Goal: Task Accomplishment & Management: Use online tool/utility

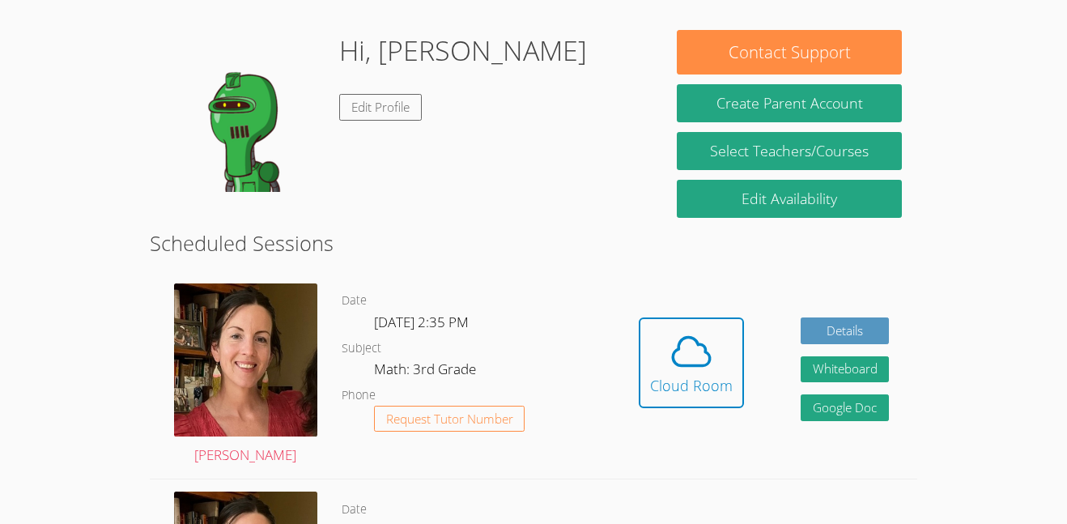
scroll to position [246, 0]
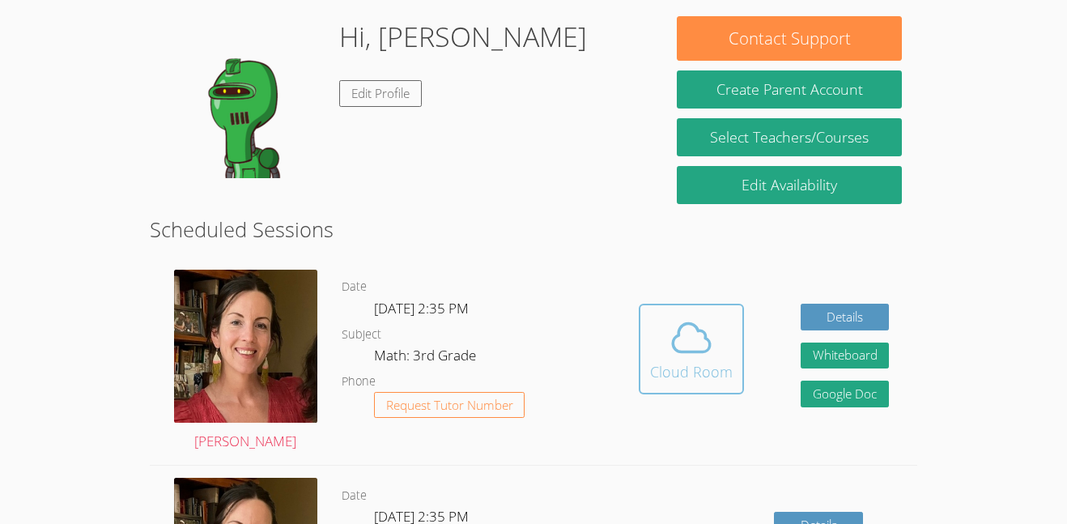
click at [712, 377] on div "Cloud Room" at bounding box center [691, 371] width 83 height 23
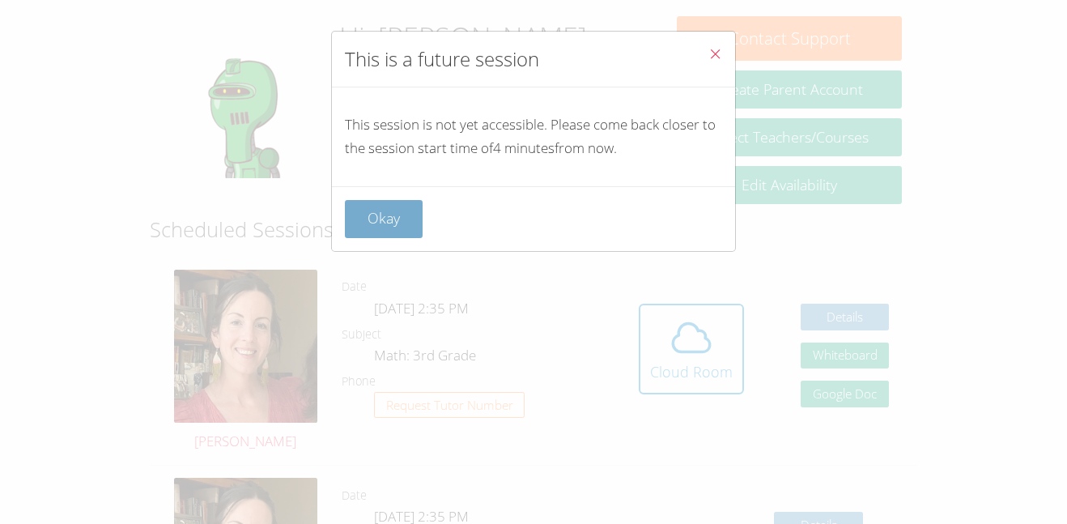
click at [381, 230] on button "Okay" at bounding box center [384, 219] width 78 height 38
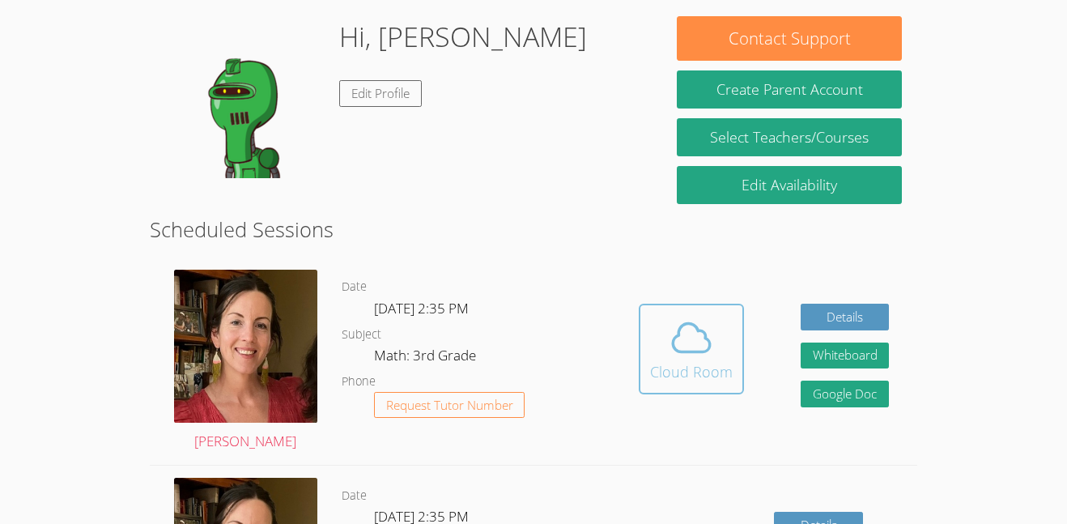
click at [702, 347] on icon at bounding box center [691, 337] width 45 height 45
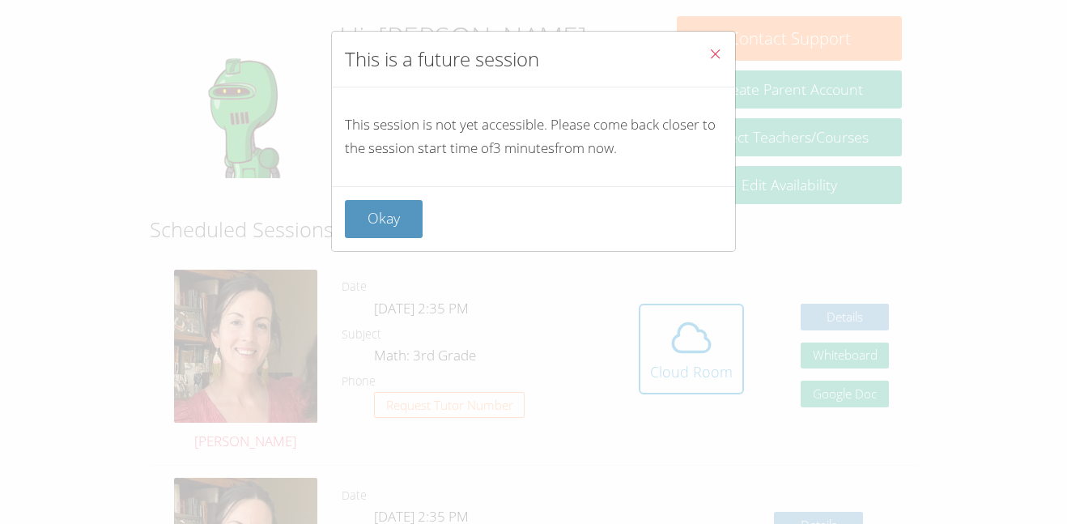
click at [709, 53] on icon "Close" at bounding box center [716, 54] width 14 height 14
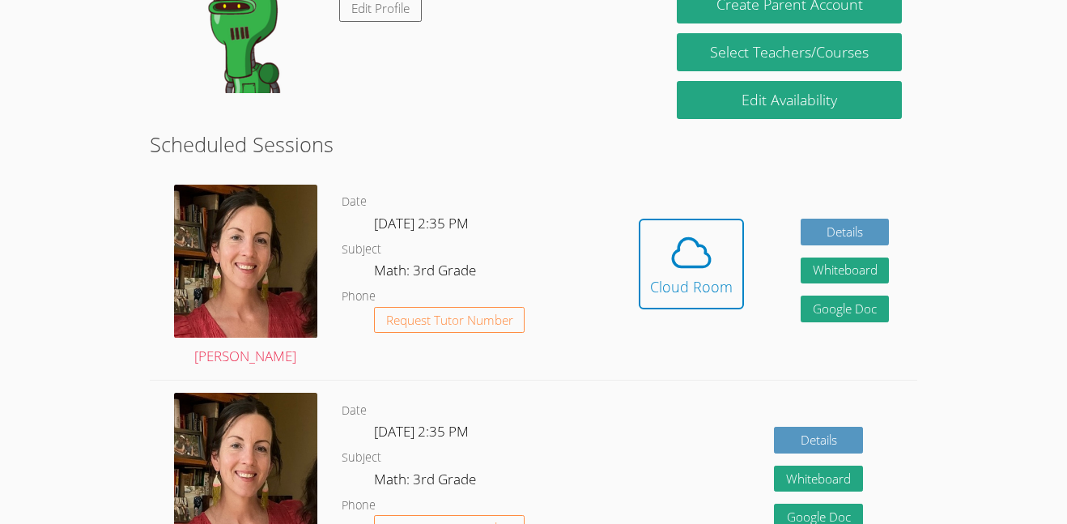
scroll to position [338, 0]
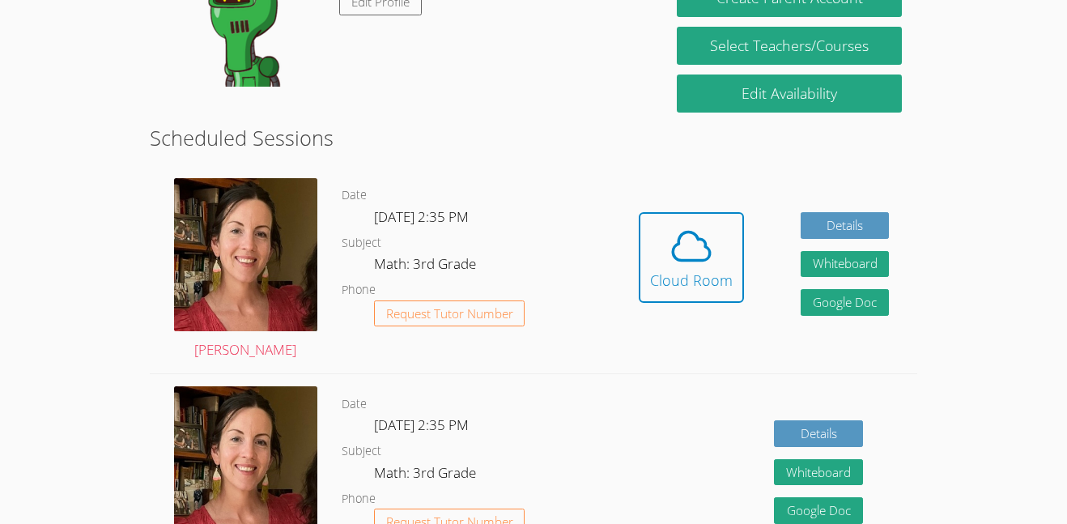
click at [721, 320] on div "Hidden Cloud Room" at bounding box center [691, 269] width 105 height 115
click at [721, 313] on link "Cloud Room" at bounding box center [691, 263] width 105 height 103
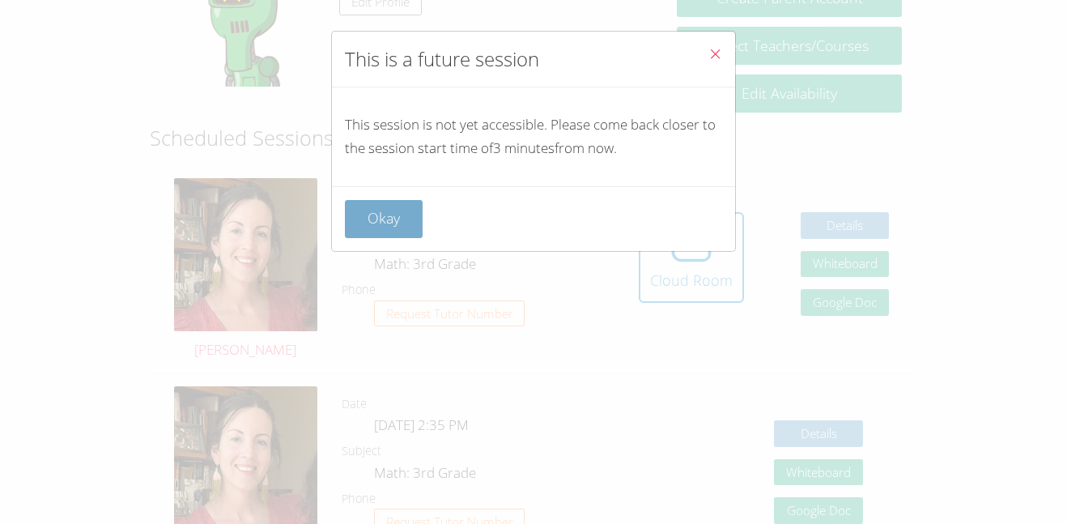
click at [361, 219] on button "Okay" at bounding box center [384, 219] width 78 height 38
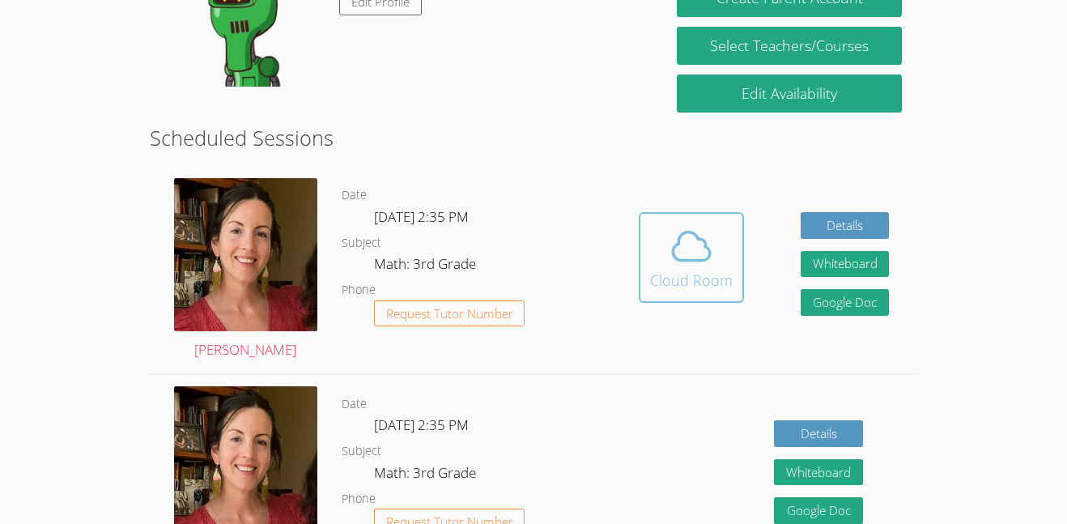
click at [733, 281] on button "Cloud Room" at bounding box center [691, 257] width 105 height 91
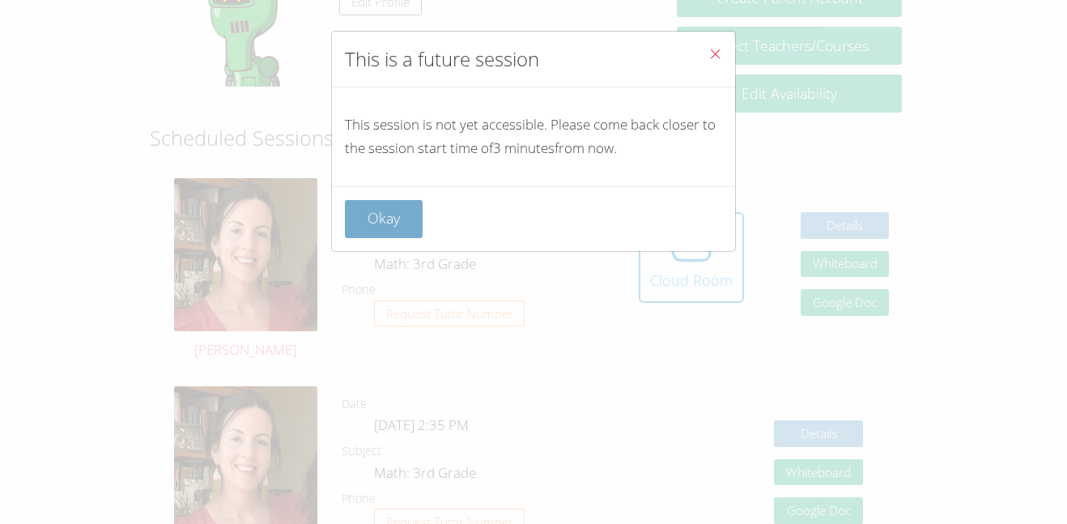
click at [385, 212] on button "Okay" at bounding box center [384, 219] width 78 height 38
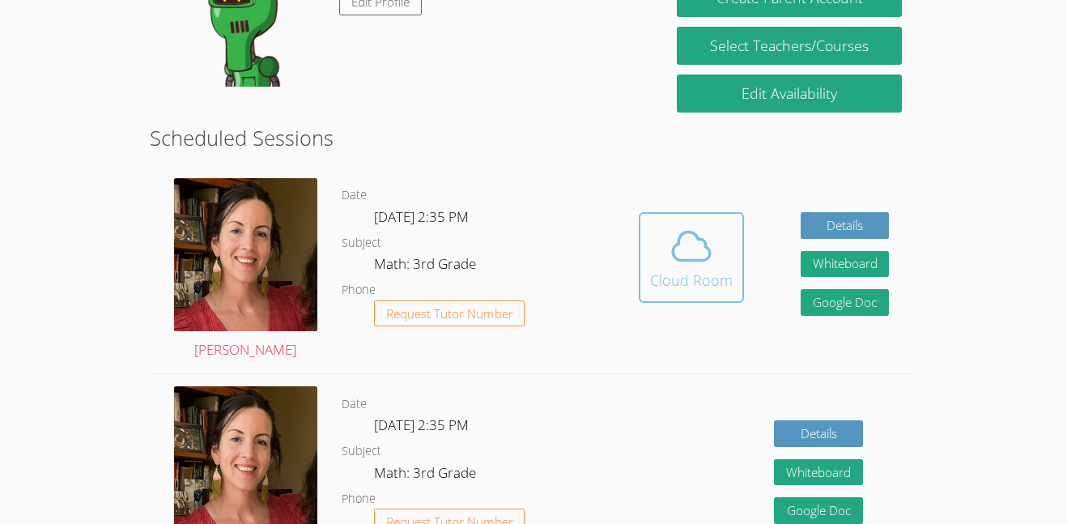
click at [658, 235] on span at bounding box center [691, 246] width 83 height 45
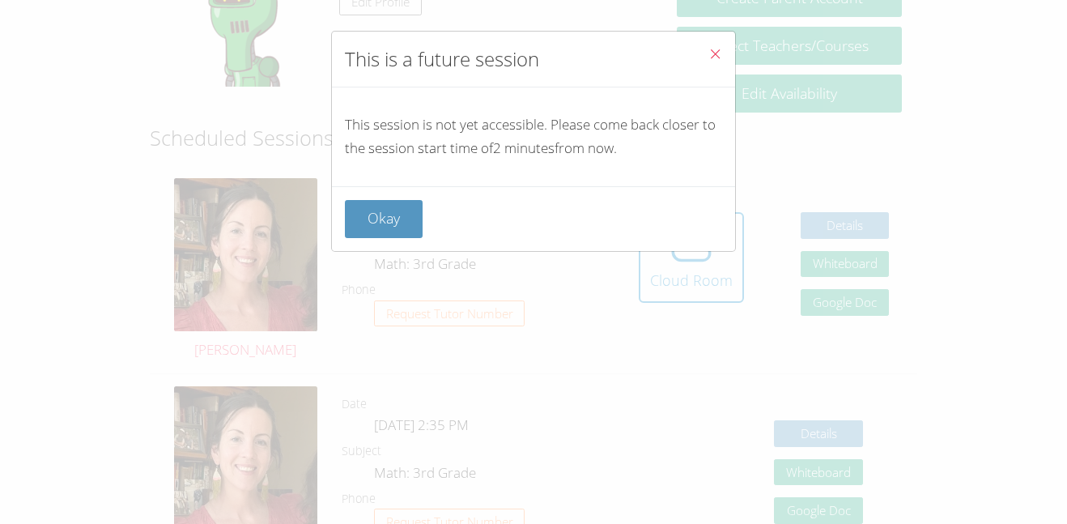
click at [731, 50] on button "Close" at bounding box center [716, 56] width 40 height 49
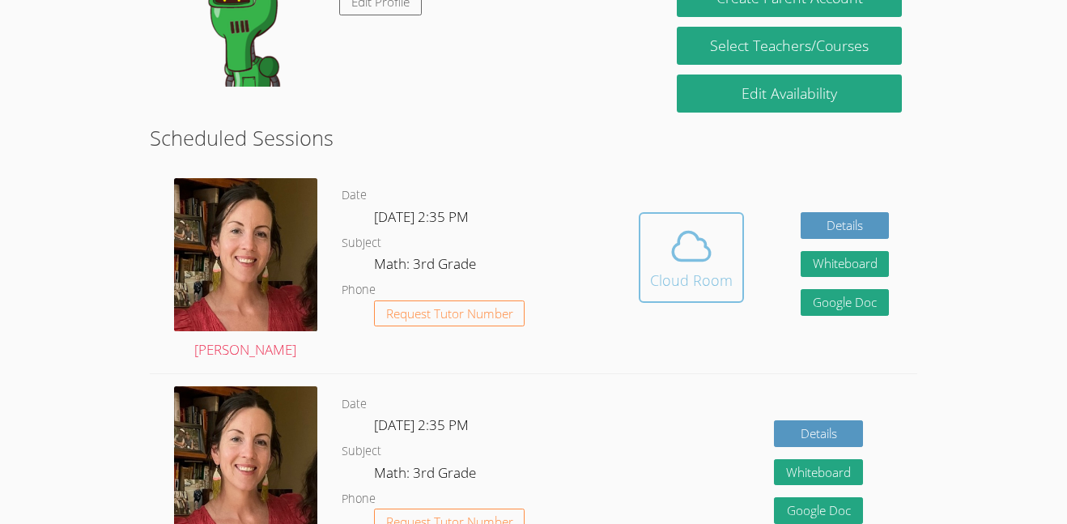
click at [697, 241] on icon at bounding box center [691, 246] width 45 height 45
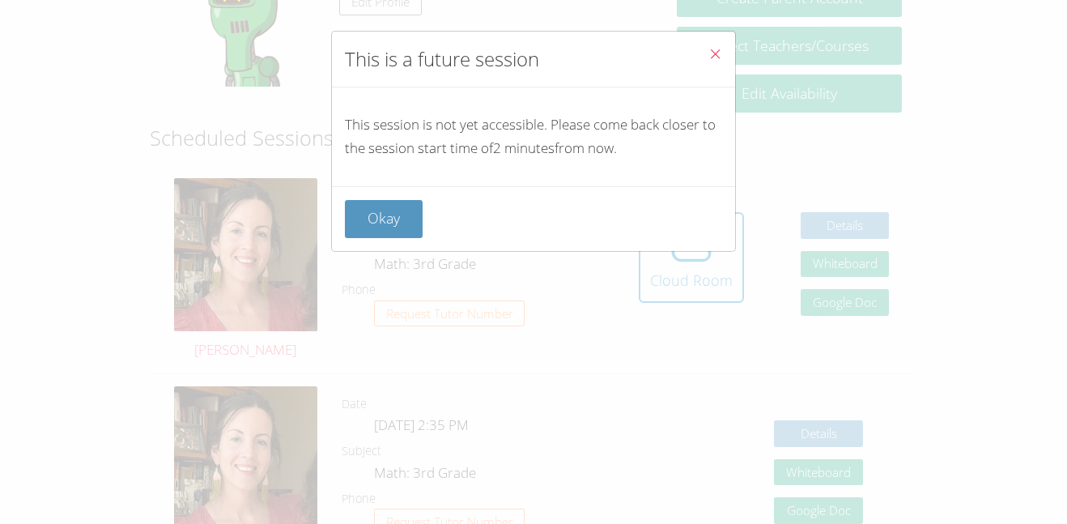
click at [709, 57] on icon "Close" at bounding box center [716, 54] width 14 height 14
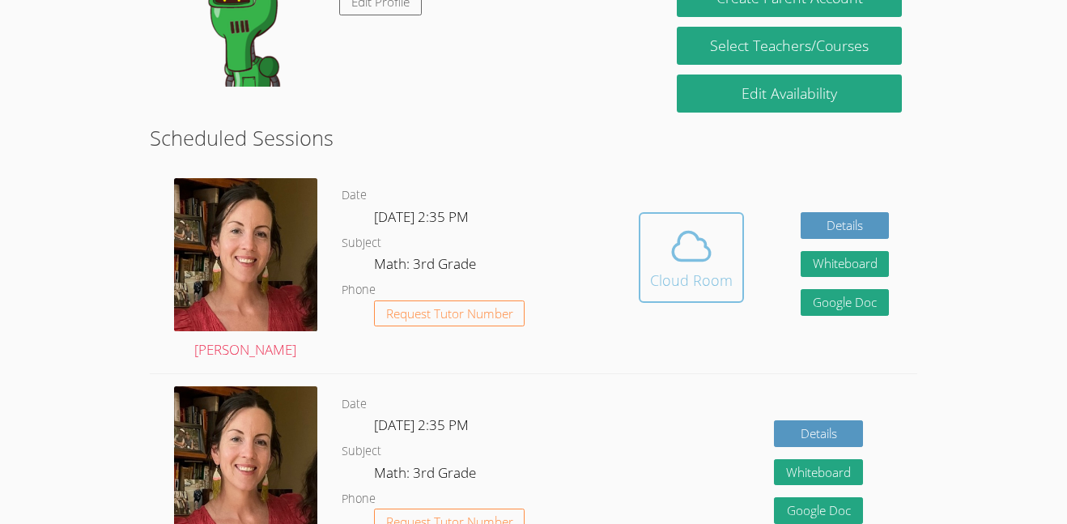
click at [690, 258] on icon at bounding box center [691, 246] width 45 height 45
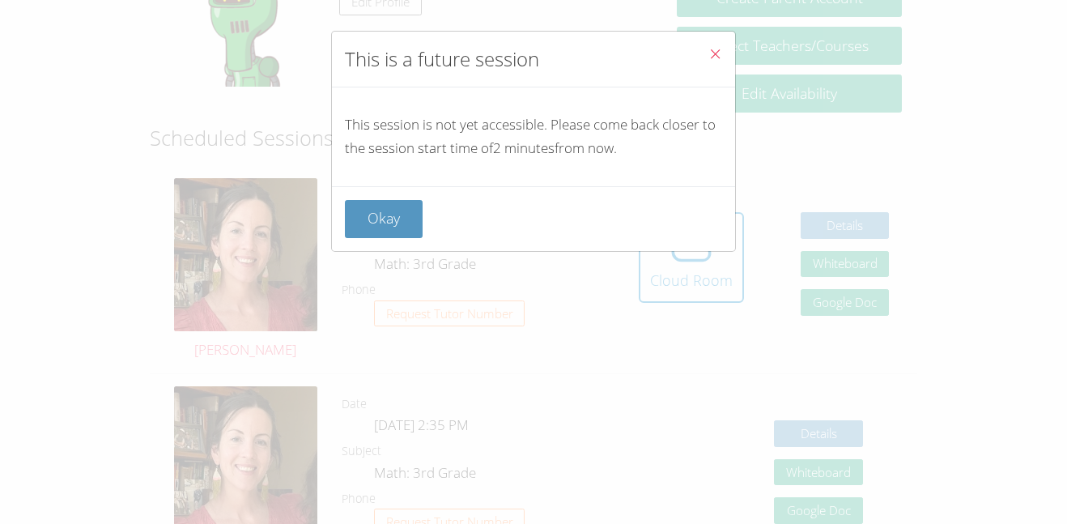
click at [714, 55] on icon "Close" at bounding box center [716, 54] width 14 height 14
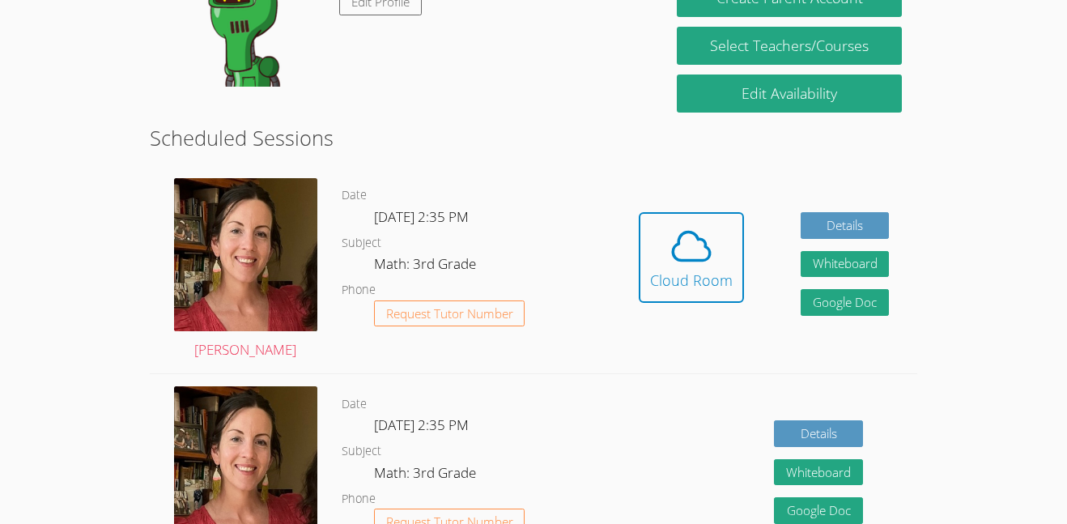
click at [684, 250] on icon at bounding box center [691, 246] width 45 height 45
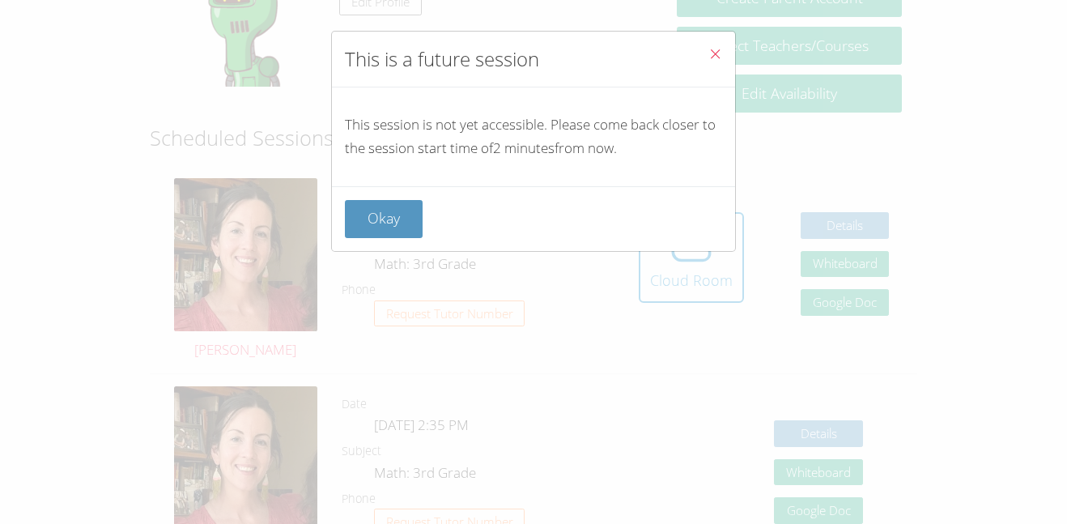
click at [713, 45] on button "Close" at bounding box center [716, 56] width 40 height 49
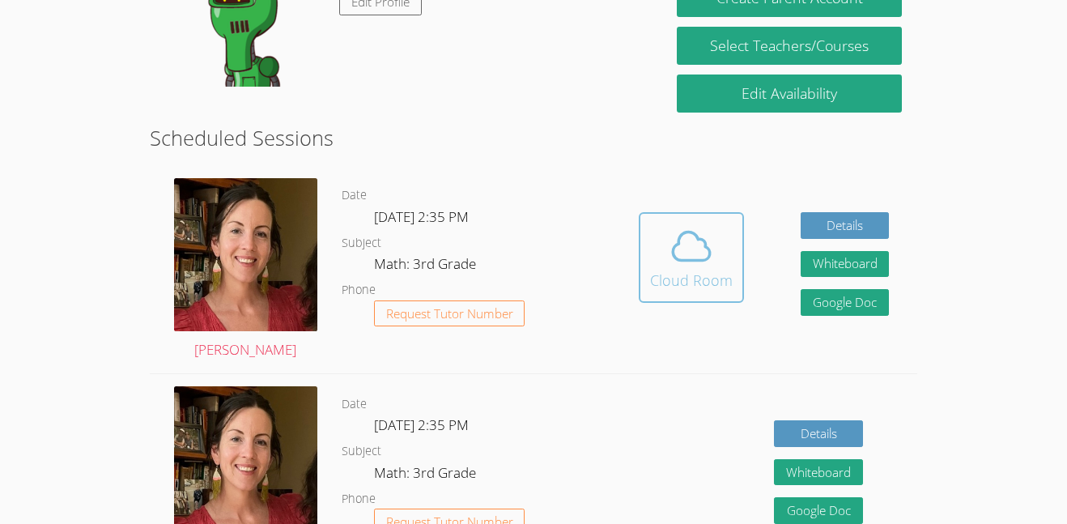
click at [701, 277] on div "Cloud Room" at bounding box center [691, 280] width 83 height 23
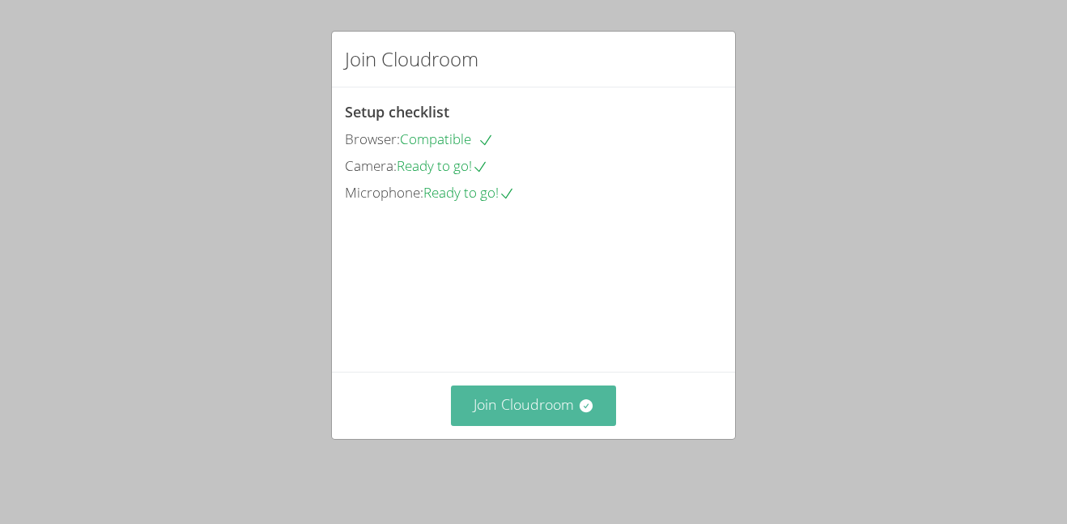
click at [571, 418] on button "Join Cloudroom" at bounding box center [534, 406] width 166 height 40
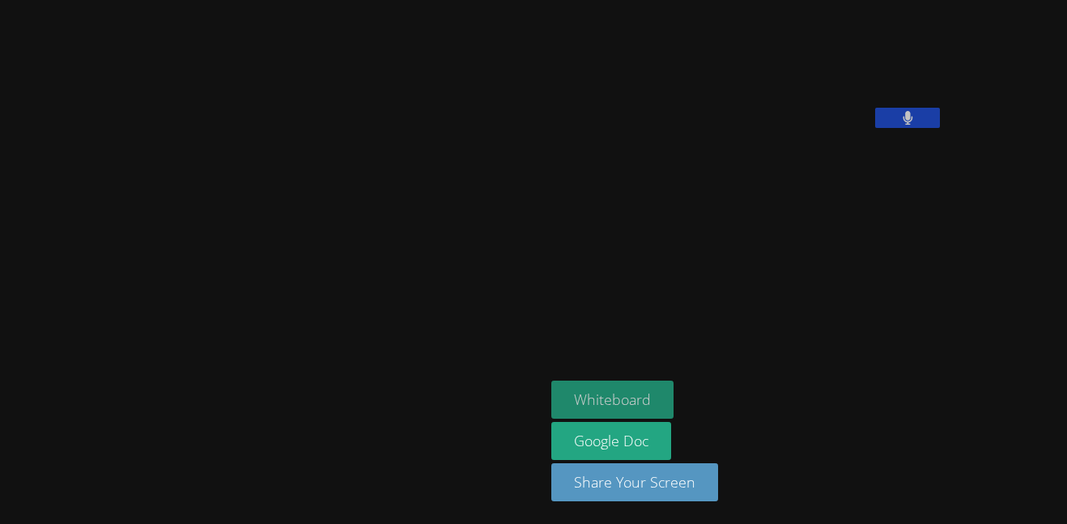
click at [552, 398] on button "Whiteboard" at bounding box center [613, 400] width 122 height 38
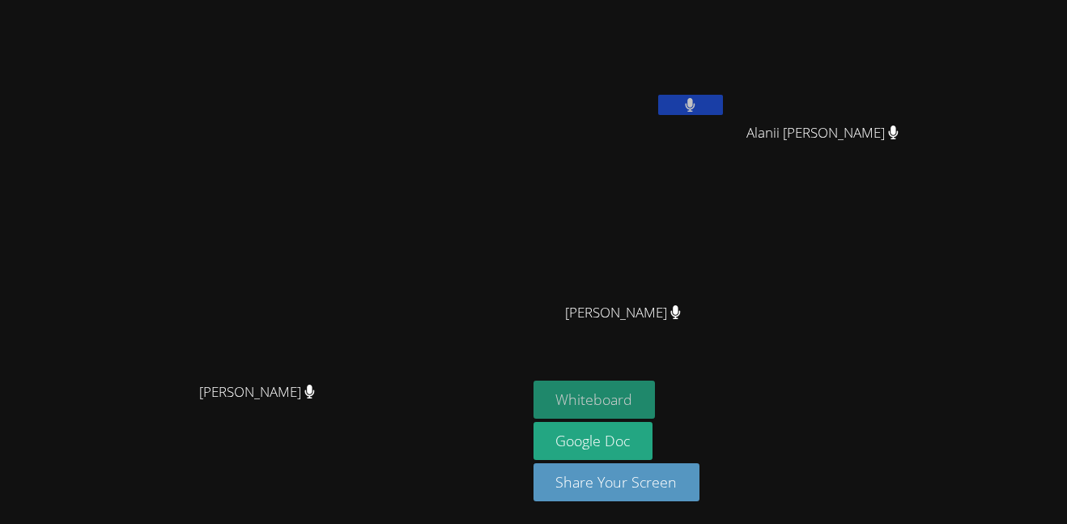
click at [385, 186] on video at bounding box center [263, 229] width 243 height 289
